Goal: Find specific page/section: Find specific page/section

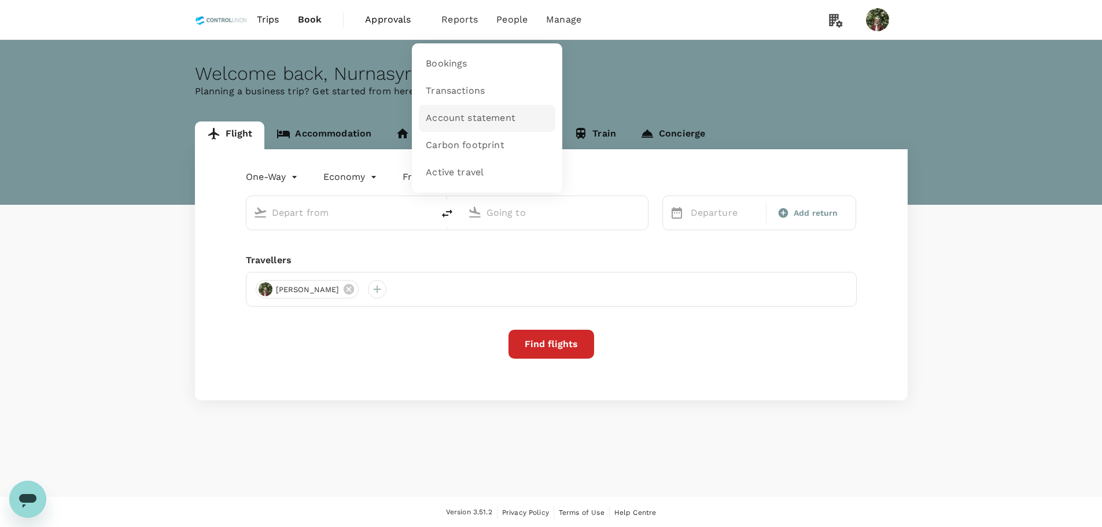
click at [467, 116] on span "Account statement" at bounding box center [471, 118] width 90 height 13
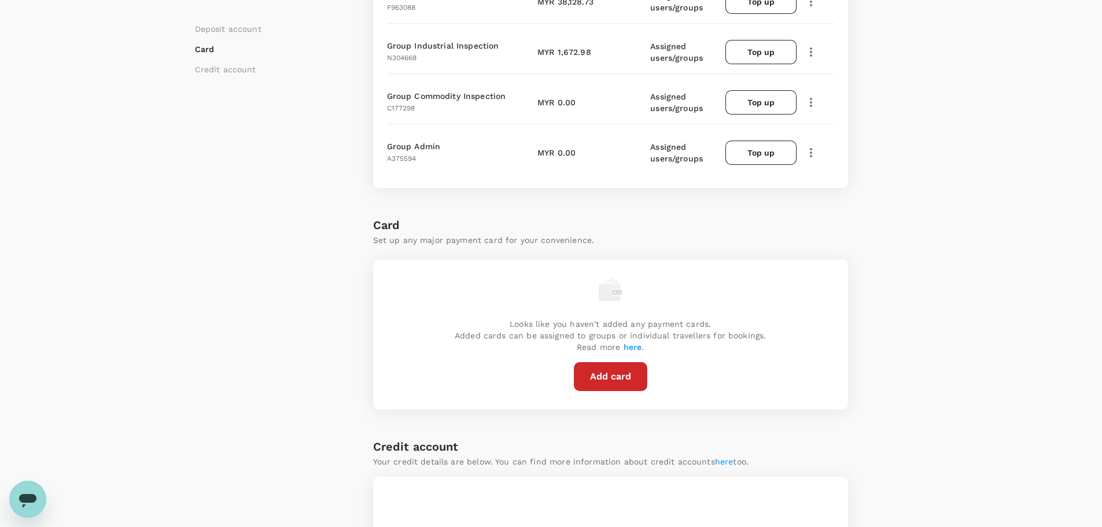
scroll to position [58, 0]
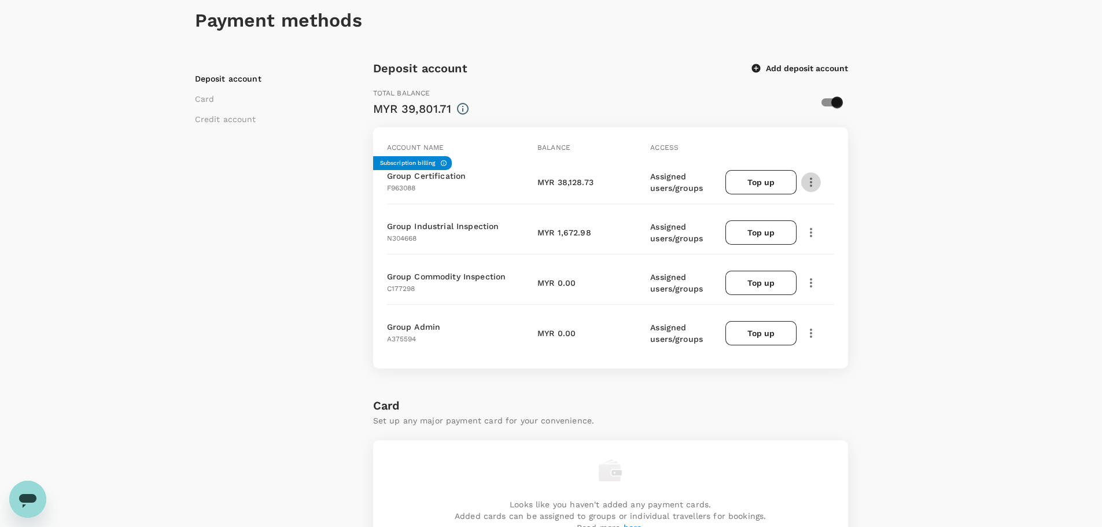
click at [814, 185] on icon "button" at bounding box center [811, 182] width 14 height 14
click at [851, 265] on span "View transactions" at bounding box center [858, 263] width 97 height 14
